Goal: Task Accomplishment & Management: Manage account settings

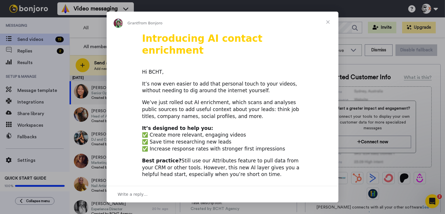
click at [328, 22] on span "Close" at bounding box center [327, 22] width 21 height 21
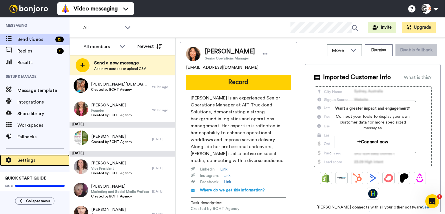
click at [29, 159] on span "Settings" at bounding box center [43, 160] width 52 height 7
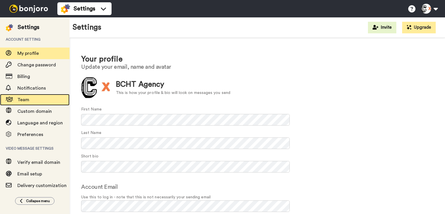
click at [34, 98] on span "Team" at bounding box center [43, 99] width 52 height 7
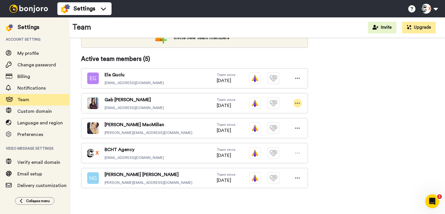
click at [300, 103] on div at bounding box center [297, 103] width 9 height 9
click at [277, 117] on li "Edit user" at bounding box center [272, 112] width 58 height 9
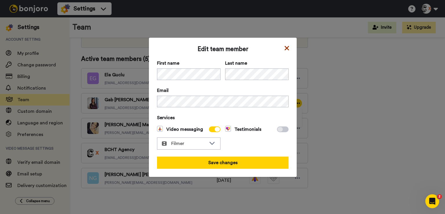
click at [285, 49] on icon at bounding box center [286, 48] width 4 height 4
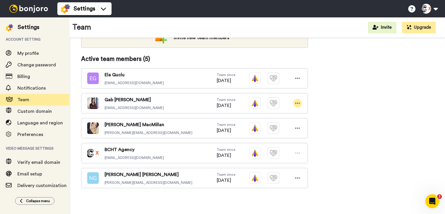
click at [299, 104] on icon at bounding box center [297, 103] width 5 height 6
click at [282, 122] on li "Delete user" at bounding box center [272, 122] width 58 height 9
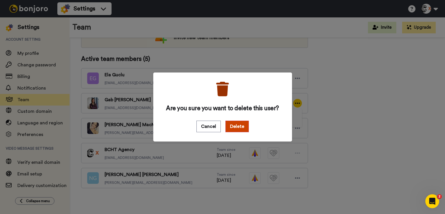
drag, startPoint x: 230, startPoint y: 127, endPoint x: 259, endPoint y: 127, distance: 29.2
click at [230, 127] on button "Delete" at bounding box center [236, 126] width 23 height 12
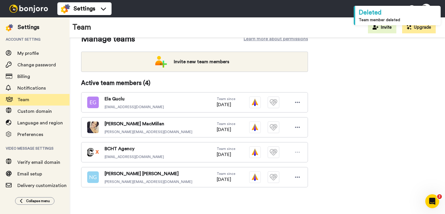
scroll to position [72, 0]
